Goal: Transaction & Acquisition: Subscribe to service/newsletter

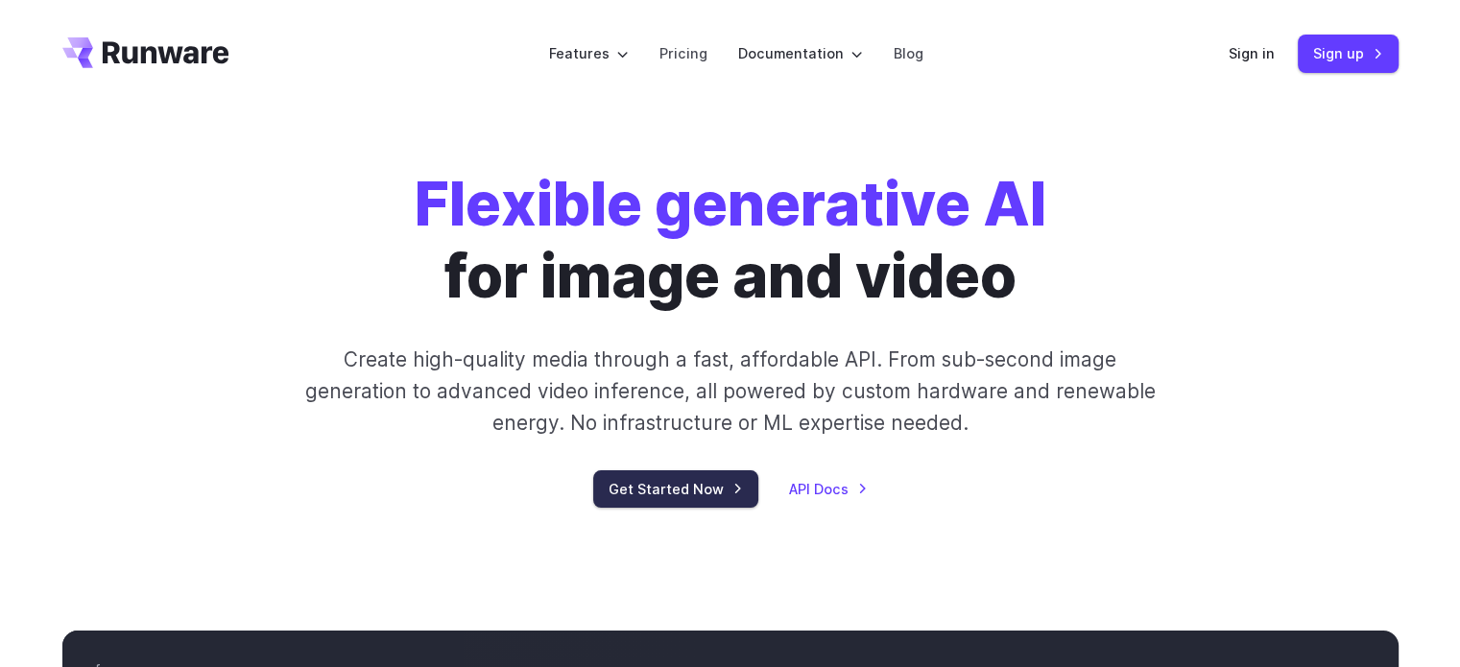
click at [638, 486] on link "Get Started Now" at bounding box center [675, 488] width 165 height 37
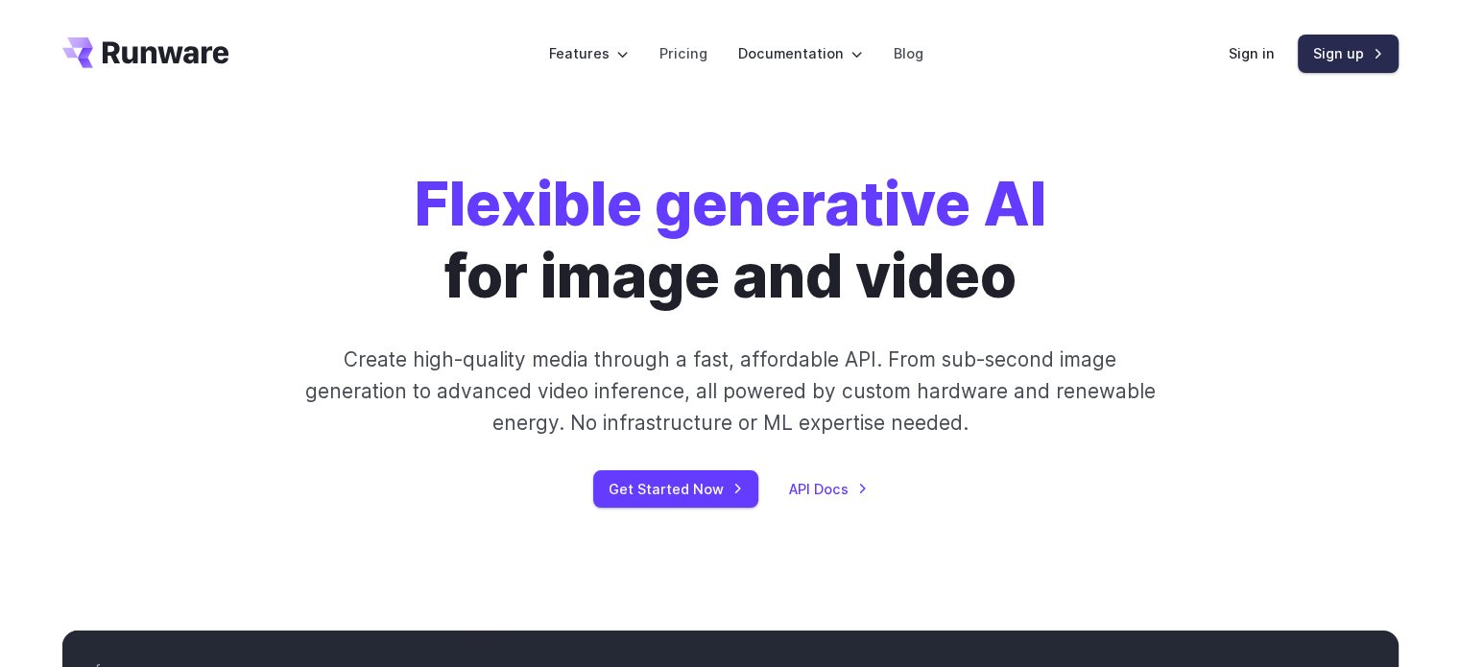
click at [1343, 53] on link "Sign up" at bounding box center [1348, 53] width 101 height 37
click at [1241, 42] on div "Sign in Sign up" at bounding box center [1314, 53] width 170 height 37
click at [1252, 55] on link "Sign in" at bounding box center [1252, 53] width 46 height 22
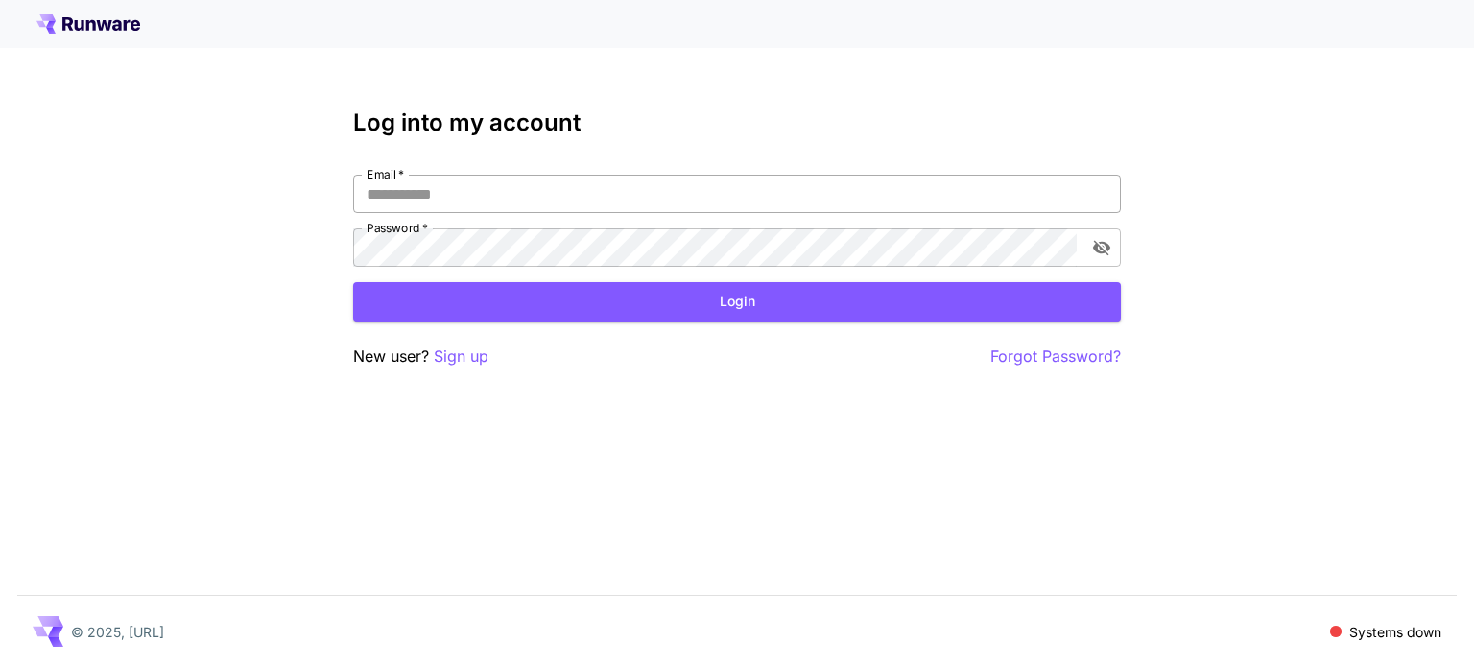
click at [697, 189] on input "Email   *" at bounding box center [737, 194] width 768 height 38
click at [69, 28] on icon at bounding box center [68, 23] width 11 height 13
